Goal: Task Accomplishment & Management: Use online tool/utility

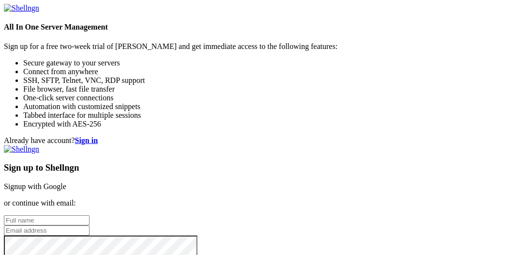
scroll to position [48, 0]
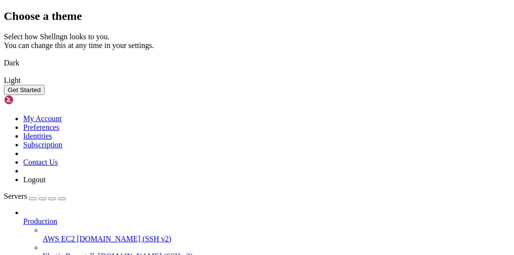
click at [45, 95] on button "Get Started" at bounding box center [24, 90] width 41 height 10
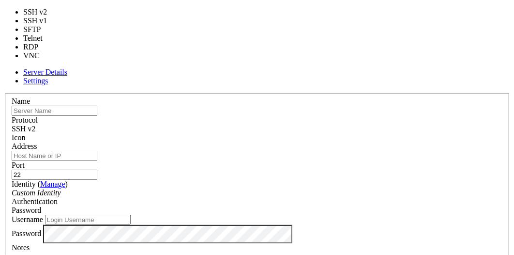
click at [316, 124] on div "SSH v2" at bounding box center [257, 128] width 491 height 9
click at [97, 105] on input "text" at bounding box center [55, 110] width 86 height 10
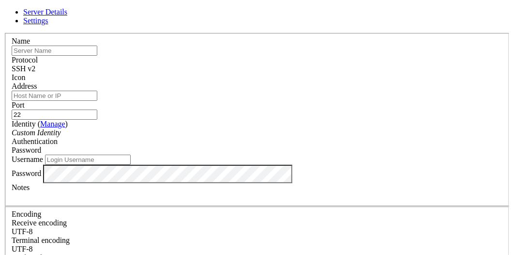
scroll to position [58, 0]
click at [139, 82] on div "Address" at bounding box center [257, 91] width 491 height 19
click at [97, 56] on input "text" at bounding box center [55, 50] width 86 height 10
click at [97, 101] on input "Address" at bounding box center [55, 95] width 86 height 10
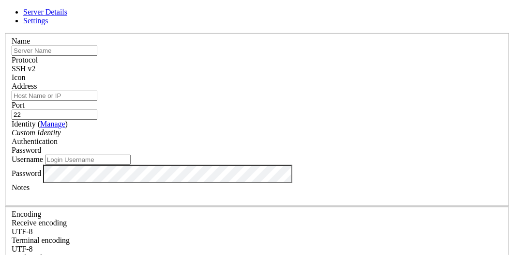
click at [131, 165] on input "Username" at bounding box center [88, 159] width 86 height 10
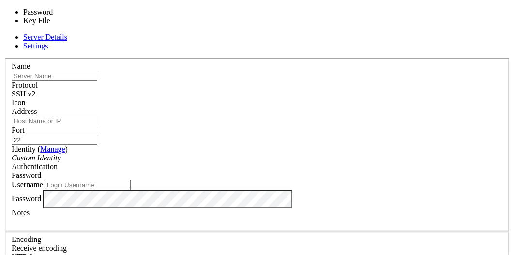
click at [41, 171] on span "Password" at bounding box center [27, 175] width 30 height 8
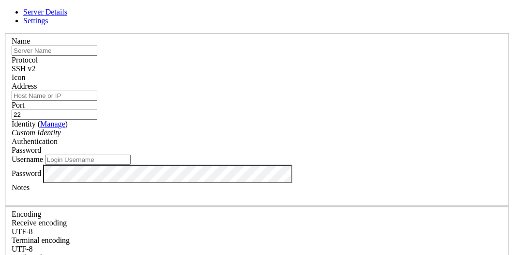
click at [41, 146] on span "Password" at bounding box center [27, 150] width 30 height 8
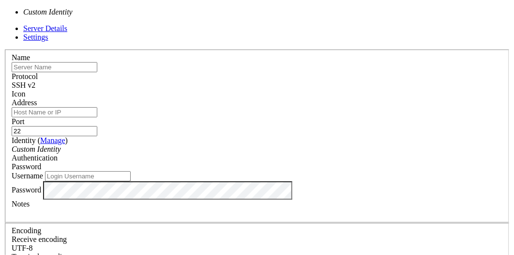
click at [201, 145] on div "Custom Identity" at bounding box center [257, 149] width 491 height 9
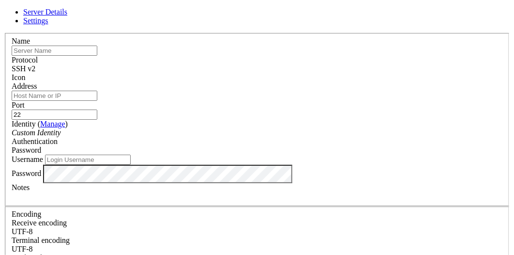
scroll to position [58, 0]
click at [131, 154] on input "Username" at bounding box center [88, 159] width 86 height 10
type input "root"
click at [97, 56] on input "text" at bounding box center [55, 50] width 86 height 10
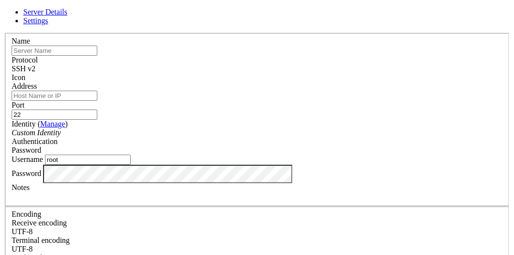
click at [97, 101] on input "Address" at bounding box center [55, 95] width 86 height 10
paste input "[DOMAIN_NAME]"
type input "[DOMAIN_NAME]"
click at [97, 56] on input "text" at bounding box center [55, 50] width 86 height 10
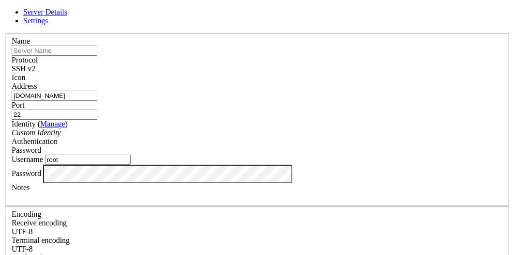
paste input "MQQmjGGZKKxfQ53Yv68t7JAvA"
type input "MQQmjGGZKKxfQ53Yv68t7JAvA"
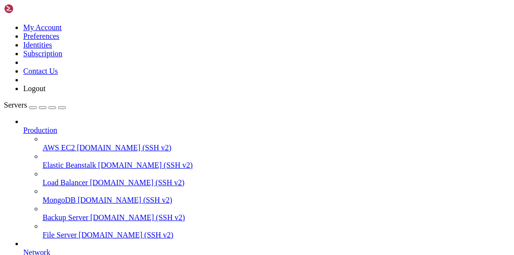
scroll to position [135, 0]
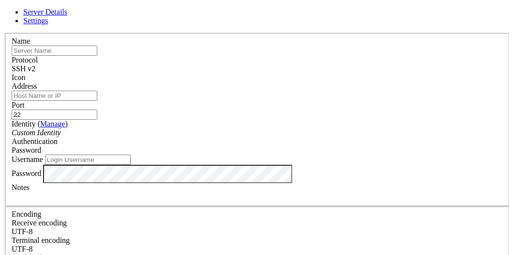
click at [387, 14] on header "Server Details Settings" at bounding box center [257, 16] width 506 height 17
click at [4, 33] on icon at bounding box center [4, 33] width 0 height 0
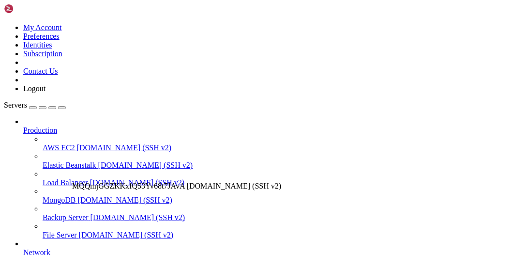
drag, startPoint x: 76, startPoint y: 221, endPoint x: 69, endPoint y: 117, distance: 104.3
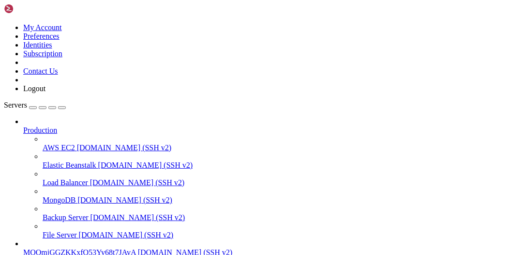
scroll to position [0, 0]
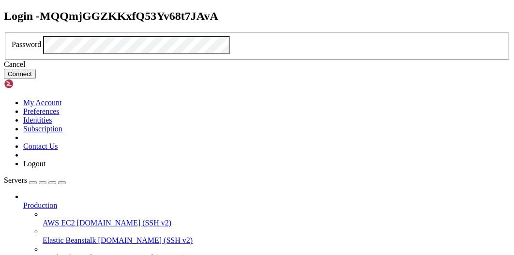
click button "Connect" at bounding box center [20, 74] width 32 height 10
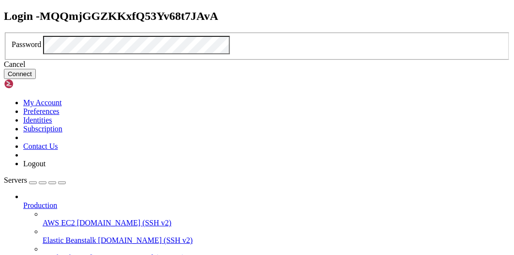
click at [36, 79] on button "Connect" at bounding box center [20, 74] width 32 height 10
